Goal: Task Accomplishment & Management: Complete application form

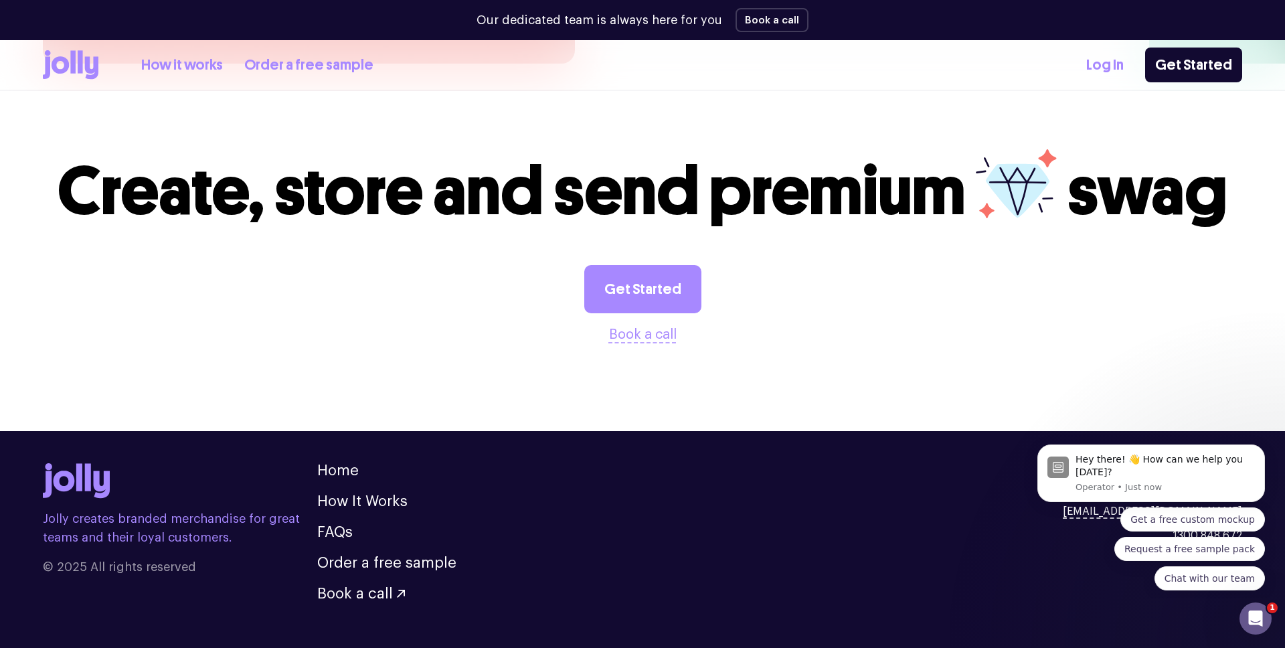
scroll to position [3703, 0]
click at [1185, 69] on link "Get Started" at bounding box center [1193, 65] width 97 height 35
